Goal: Navigation & Orientation: Find specific page/section

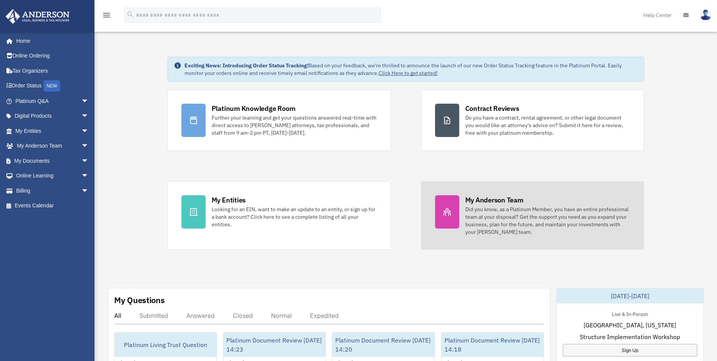
click at [547, 214] on div "Did you know, as a Platinum Member, you have an entire professional team at you…" at bounding box center [547, 220] width 165 height 30
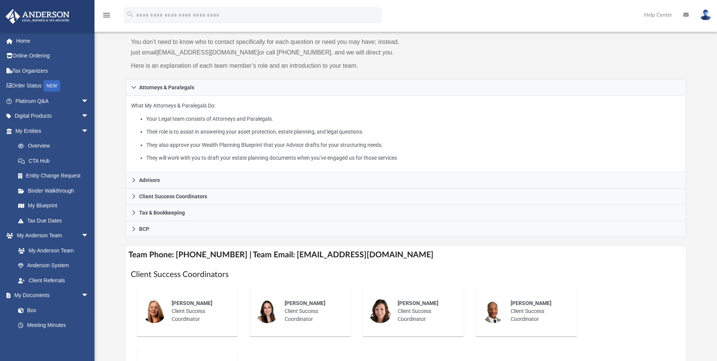
scroll to position [76, 0]
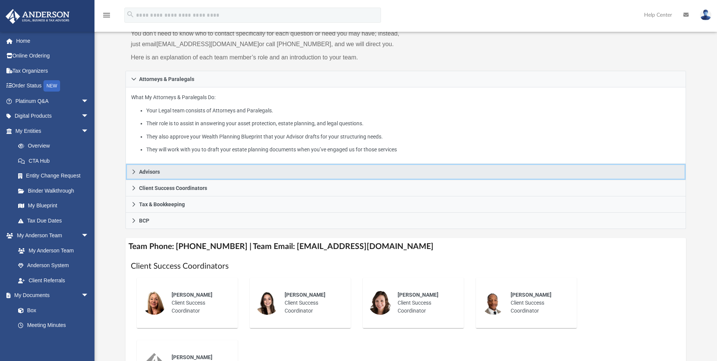
click at [136, 172] on icon at bounding box center [133, 171] width 5 height 5
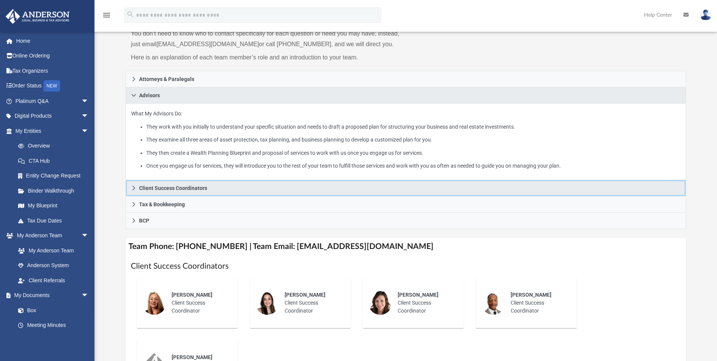
click at [138, 188] on link "Client Success Coordinators" at bounding box center [405, 188] width 560 height 16
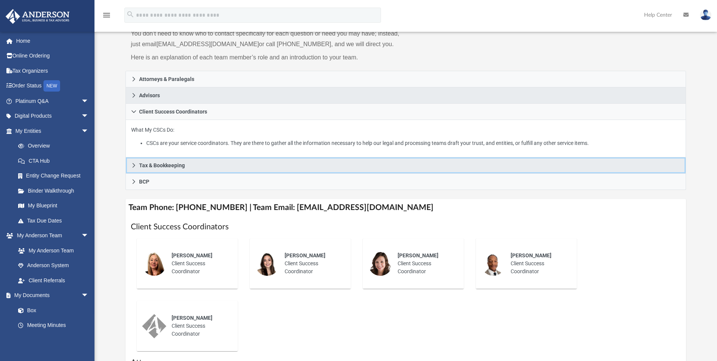
click at [150, 163] on span "Tax & Bookkeeping" at bounding box center [162, 165] width 46 height 5
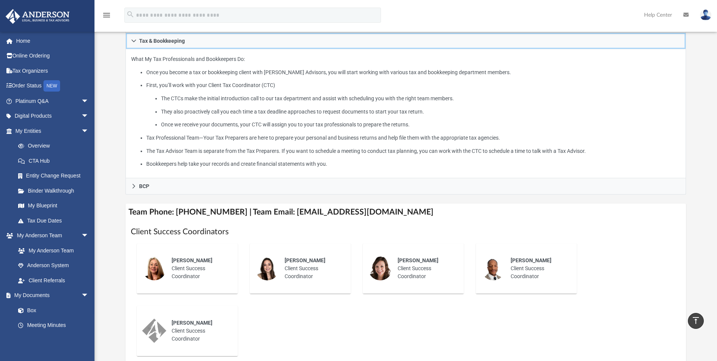
scroll to position [38, 0]
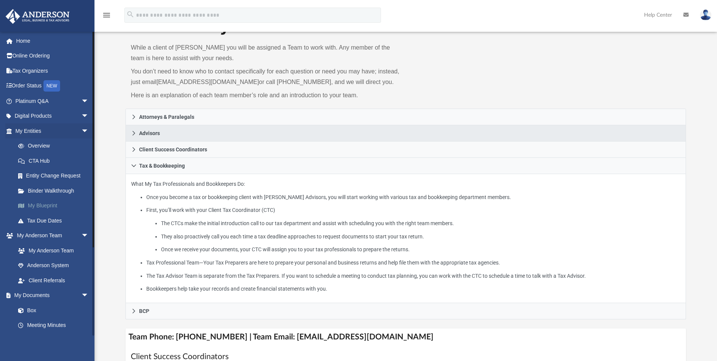
click at [39, 205] on link "My Blueprint" at bounding box center [56, 205] width 90 height 15
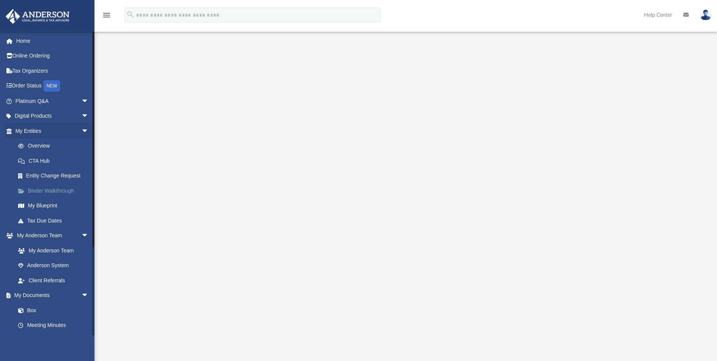
click at [56, 189] on link "Binder Walkthrough" at bounding box center [56, 190] width 90 height 15
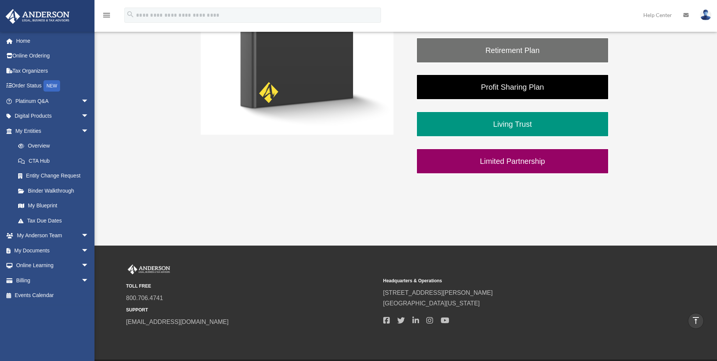
scroll to position [253, 0]
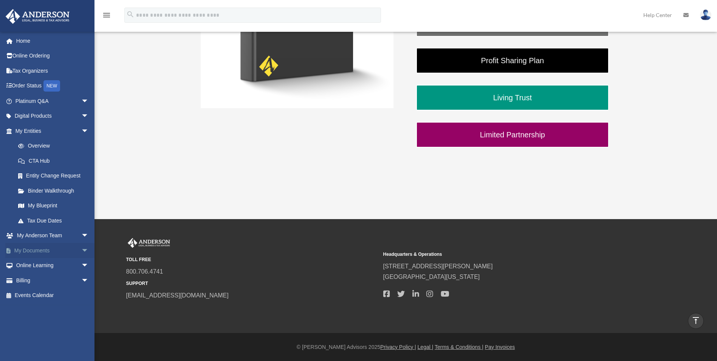
click at [37, 249] on link "My Documents arrow_drop_down" at bounding box center [52, 250] width 95 height 15
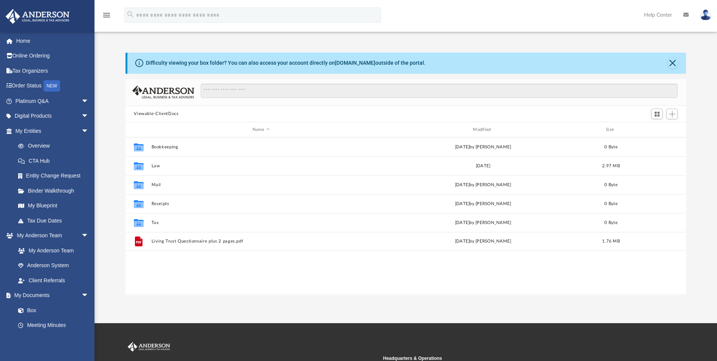
scroll to position [166, 555]
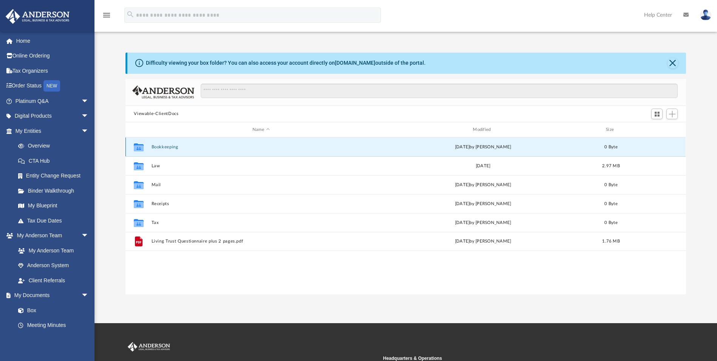
click at [159, 144] on button "Bookkeeping" at bounding box center [261, 146] width 219 height 5
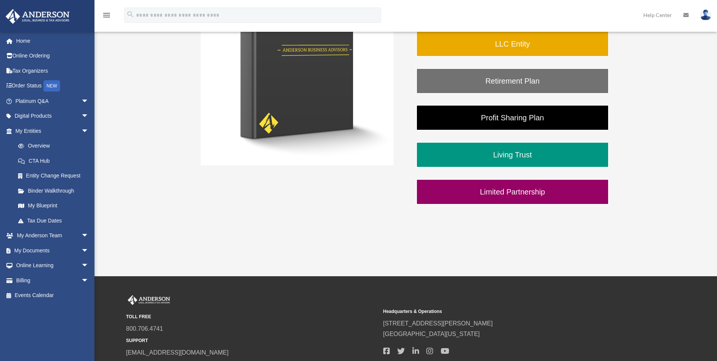
scroll to position [140, 0]
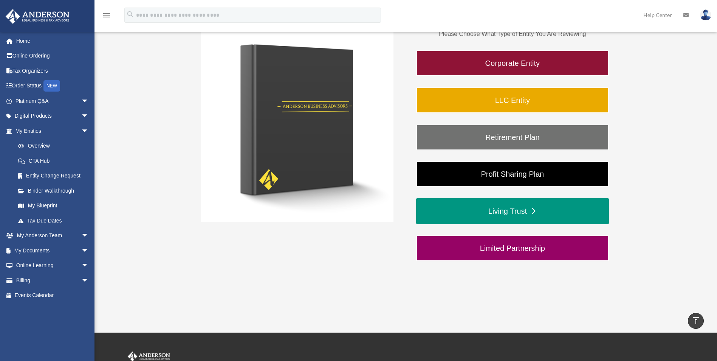
click at [502, 210] on link "Living Trust" at bounding box center [512, 211] width 193 height 26
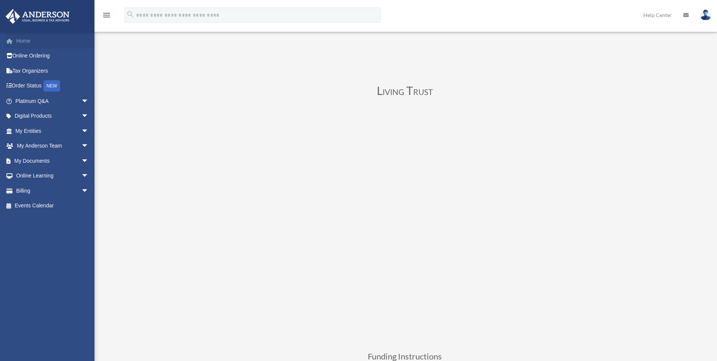
click at [25, 38] on link "Home" at bounding box center [52, 40] width 95 height 15
